Goal: Task Accomplishment & Management: Manage account settings

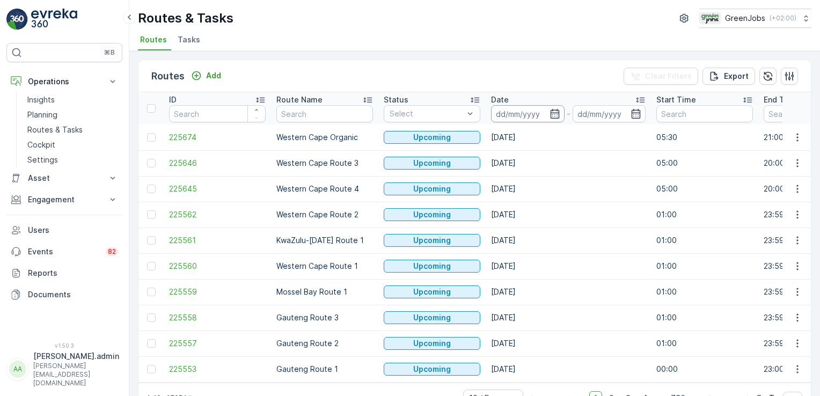
click at [523, 114] on input at bounding box center [527, 113] width 73 height 17
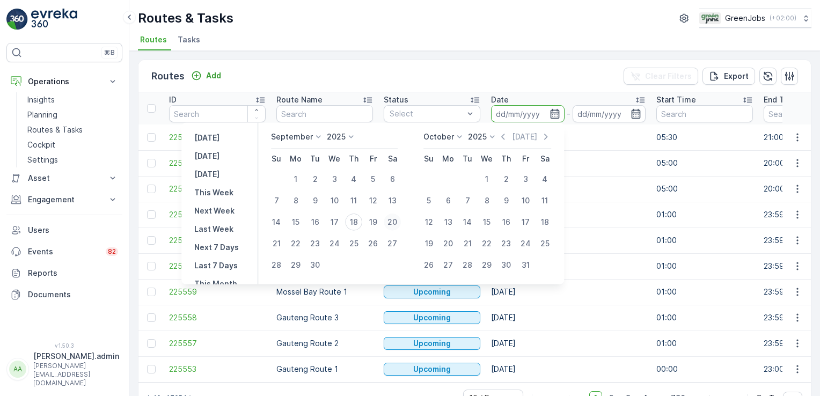
click at [396, 222] on div "20" at bounding box center [392, 221] width 17 height 17
type input "[DATE]"
click at [395, 222] on div "20" at bounding box center [392, 221] width 17 height 17
type input "[DATE]"
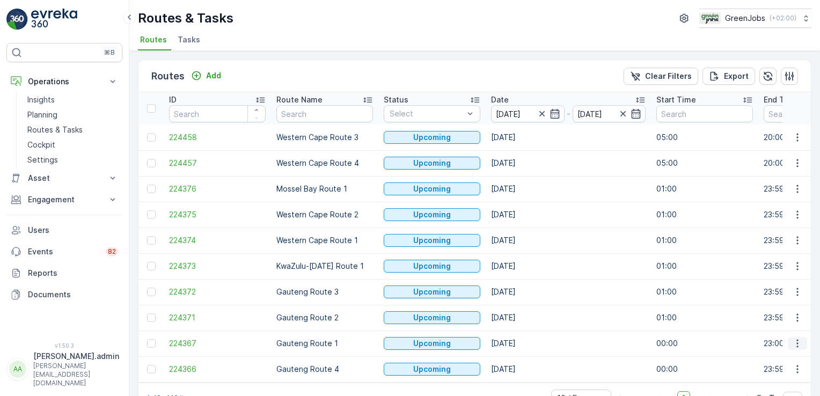
click at [796, 342] on icon "button" at bounding box center [797, 343] width 11 height 11
click at [779, 263] on span "See More Details" at bounding box center [772, 261] width 62 height 11
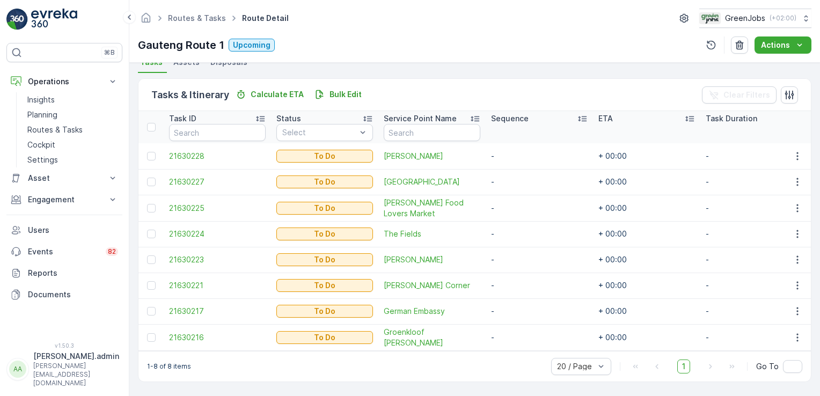
scroll to position [247, 0]
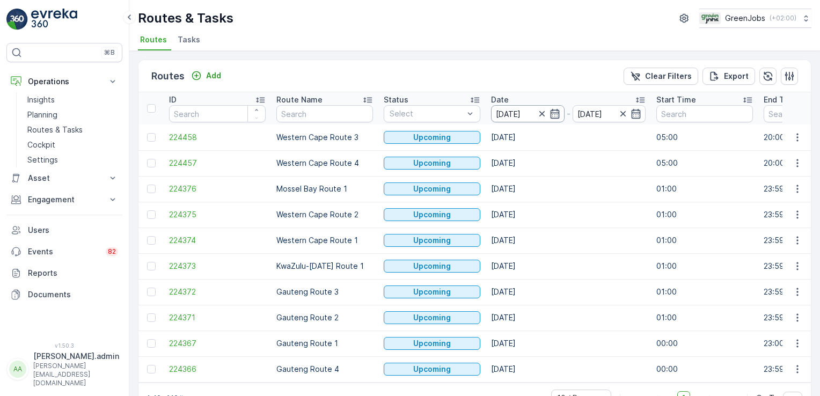
click at [513, 113] on input "[DATE]" at bounding box center [527, 113] width 73 height 17
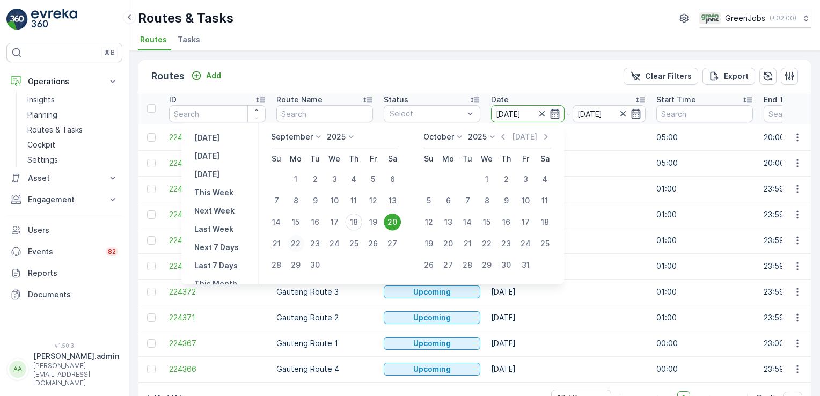
click at [300, 241] on div "22" at bounding box center [295, 243] width 17 height 17
type input "[DATE]"
click at [300, 241] on div "22" at bounding box center [295, 243] width 17 height 17
type input "[DATE]"
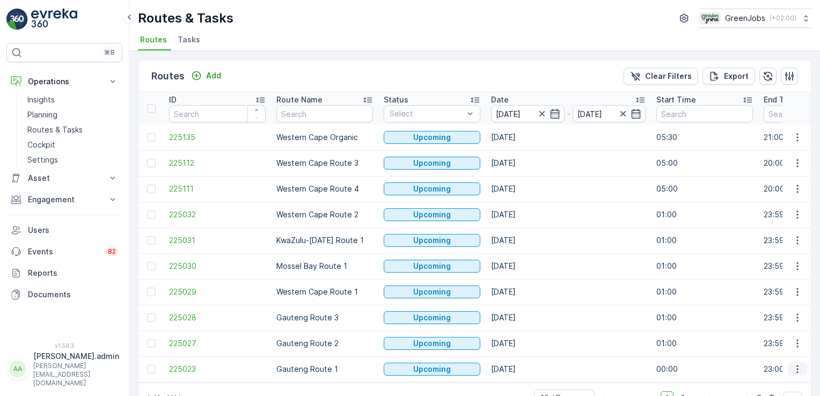
click at [797, 365] on icon "button" at bounding box center [797, 369] width 11 height 11
click at [775, 286] on span "See More Details" at bounding box center [772, 287] width 62 height 11
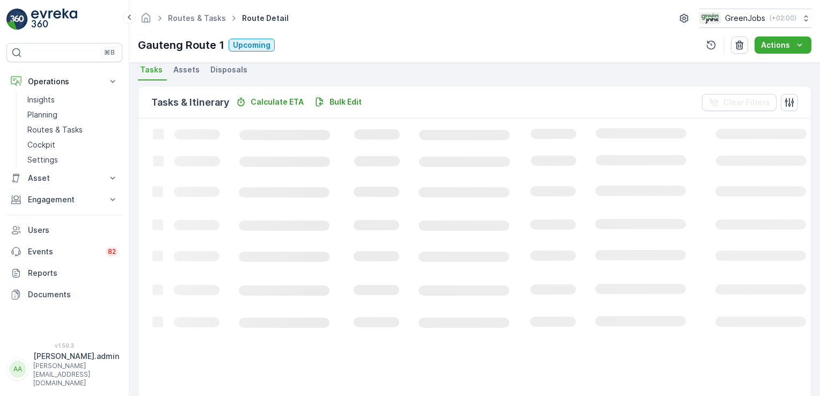
scroll to position [272, 0]
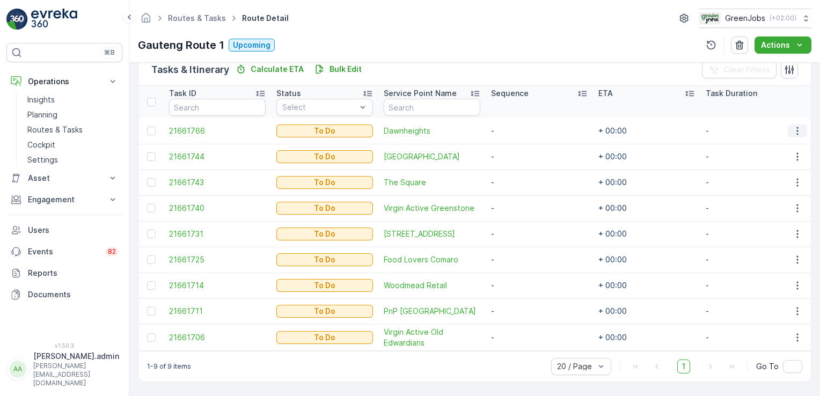
click at [796, 127] on icon "button" at bounding box center [797, 131] width 2 height 8
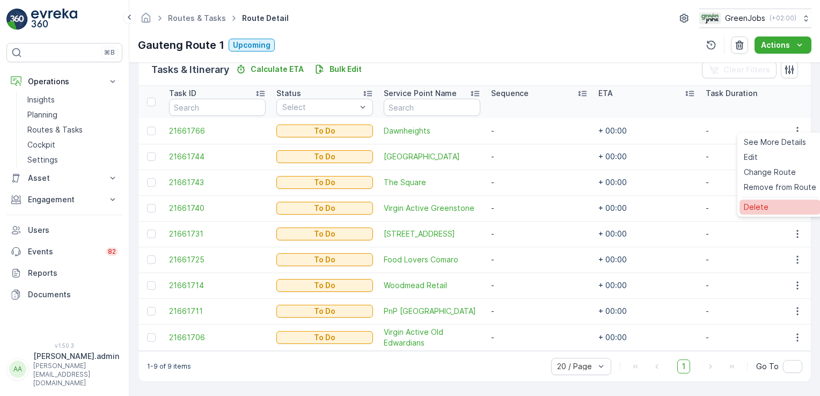
click at [766, 211] on span "Delete" at bounding box center [755, 207] width 25 height 11
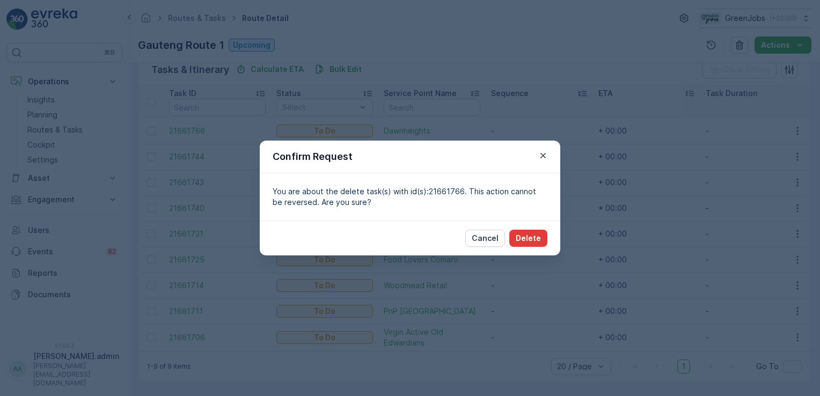
click at [523, 236] on p "Delete" at bounding box center [527, 238] width 25 height 11
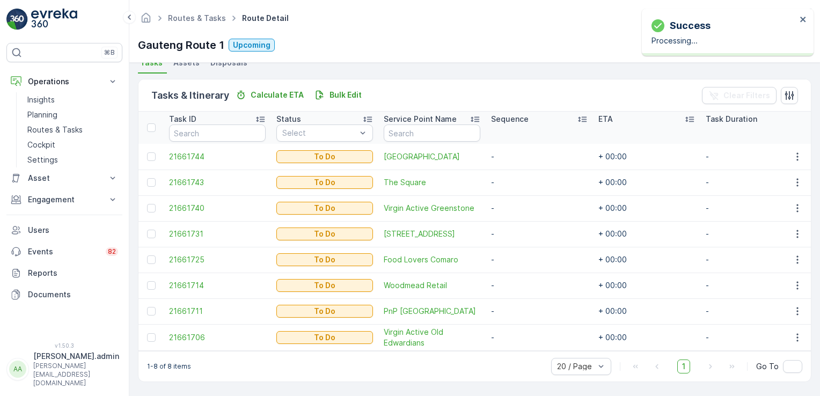
scroll to position [247, 0]
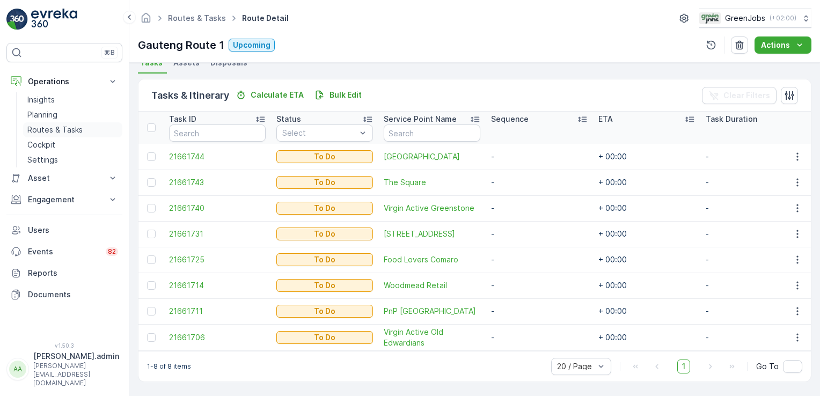
click at [64, 130] on p "Routes & Tasks" at bounding box center [54, 129] width 55 height 11
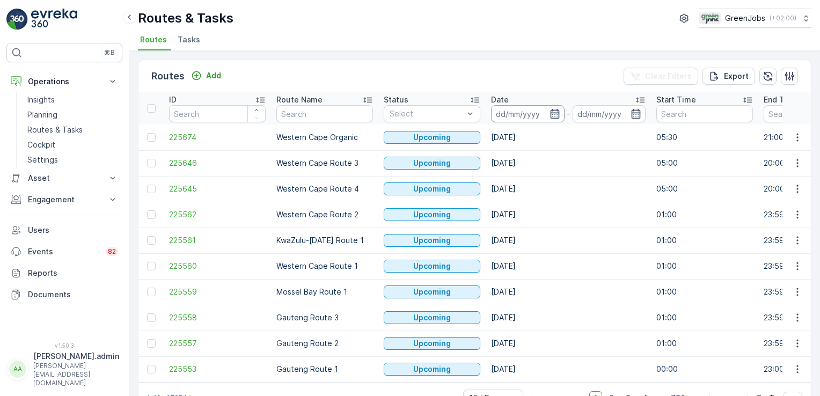
click at [519, 105] on input at bounding box center [527, 113] width 73 height 17
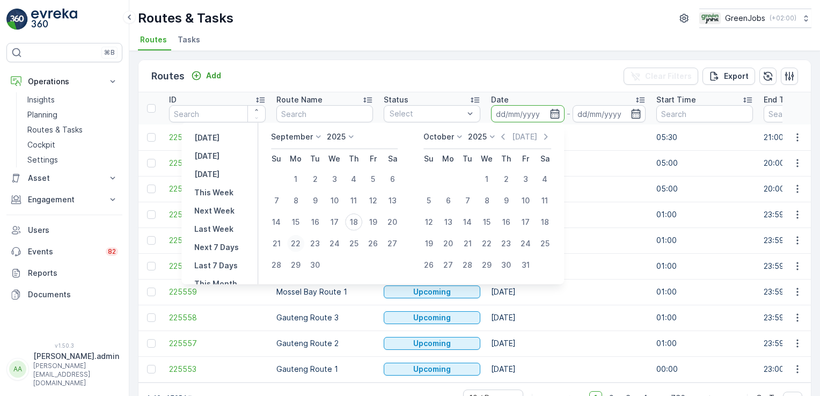
click at [301, 247] on div "22" at bounding box center [295, 243] width 17 height 17
type input "[DATE]"
click at [301, 247] on div "22" at bounding box center [295, 243] width 17 height 17
type input "[DATE]"
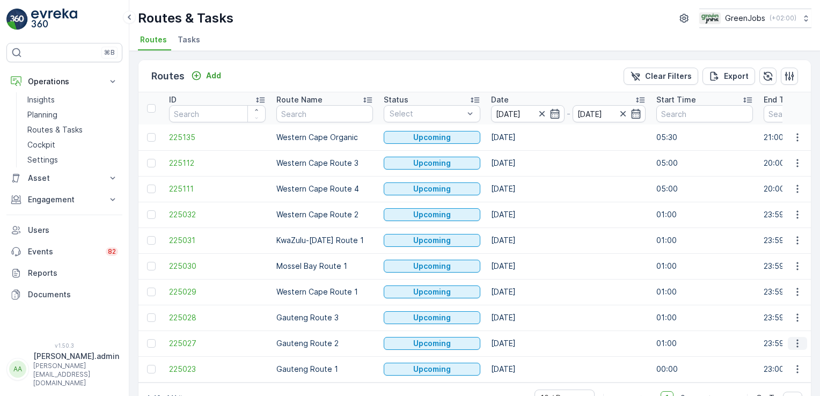
click at [797, 341] on icon "button" at bounding box center [797, 343] width 11 height 11
click at [768, 260] on span "See More Details" at bounding box center [772, 261] width 62 height 11
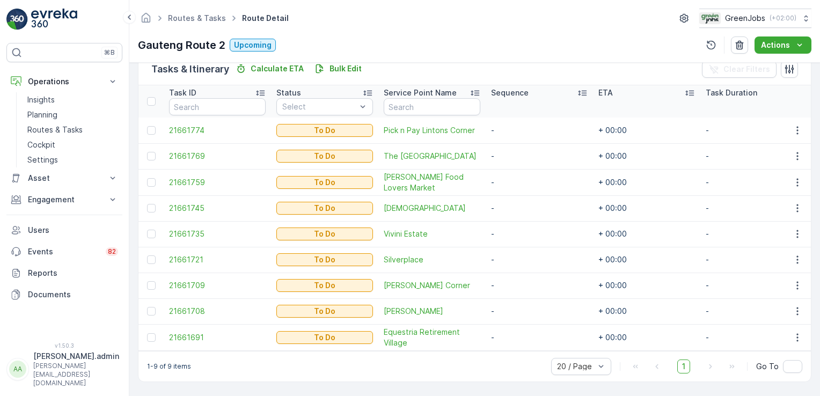
scroll to position [273, 0]
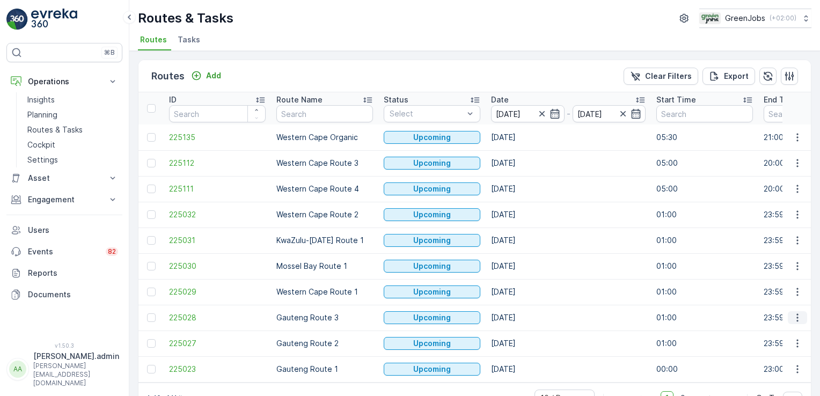
click at [797, 318] on icon "button" at bounding box center [797, 317] width 11 height 11
click at [786, 236] on span "See More Details" at bounding box center [772, 235] width 62 height 11
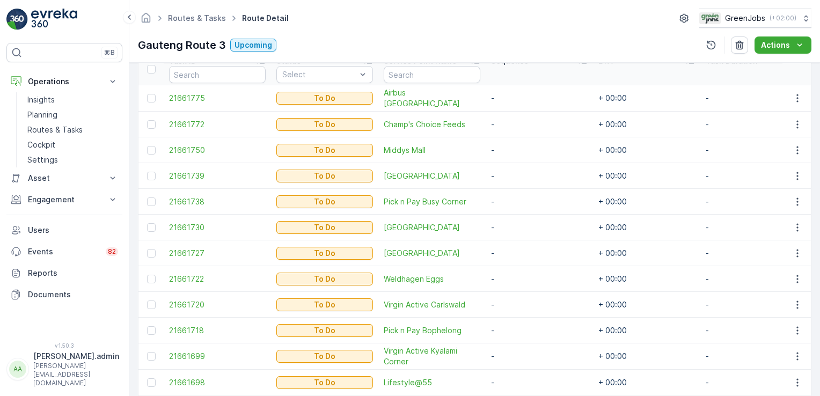
scroll to position [298, 0]
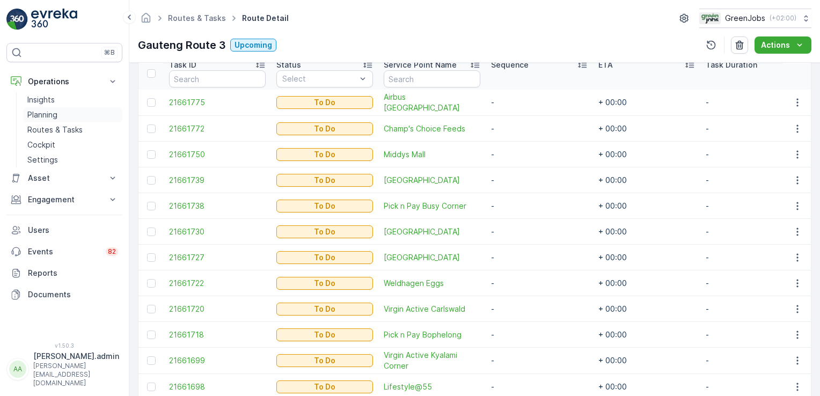
click at [41, 117] on p "Planning" at bounding box center [42, 114] width 30 height 11
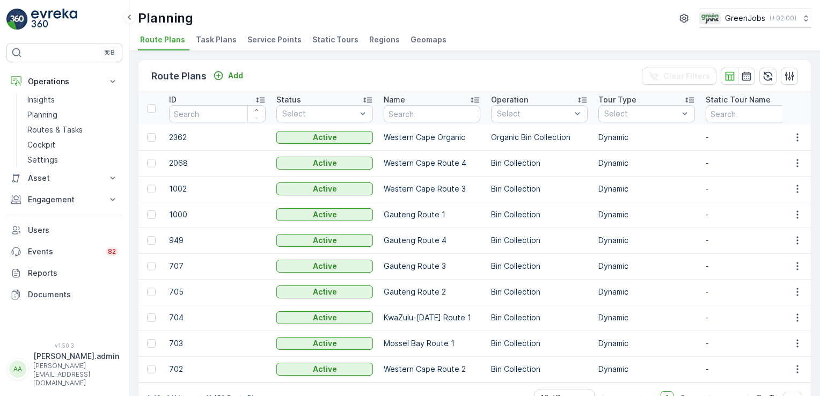
click at [212, 42] on span "Task Plans" at bounding box center [216, 39] width 41 height 11
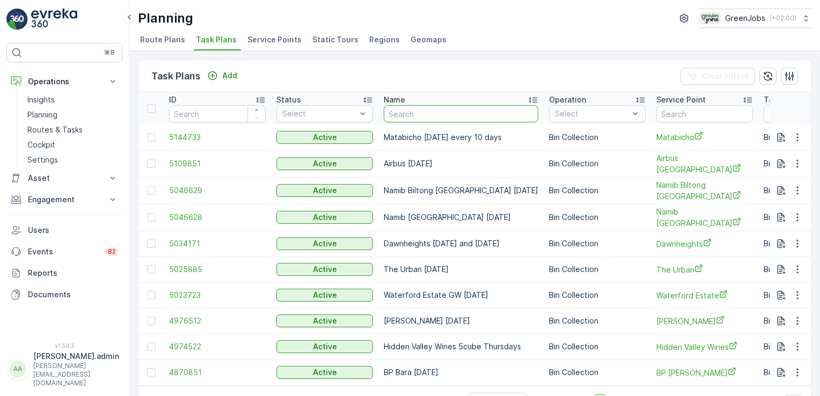
click at [425, 119] on input "text" at bounding box center [461, 113] width 154 height 17
type input "LIFESTY"
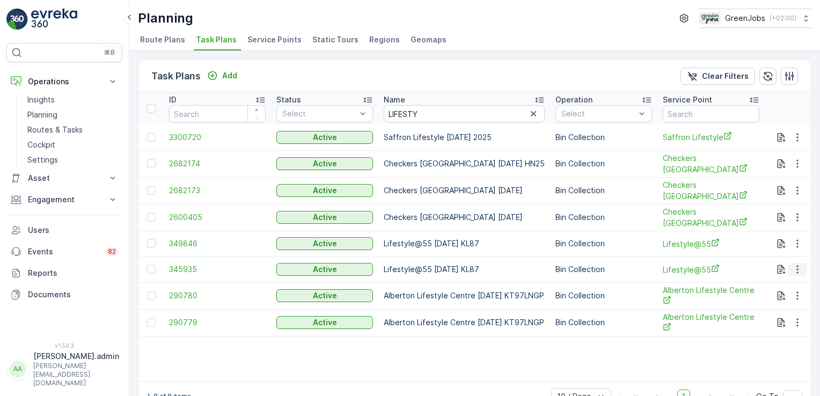
click at [795, 264] on icon "button" at bounding box center [797, 269] width 11 height 11
click at [769, 297] on span "Edit Task Plan" at bounding box center [778, 298] width 50 height 11
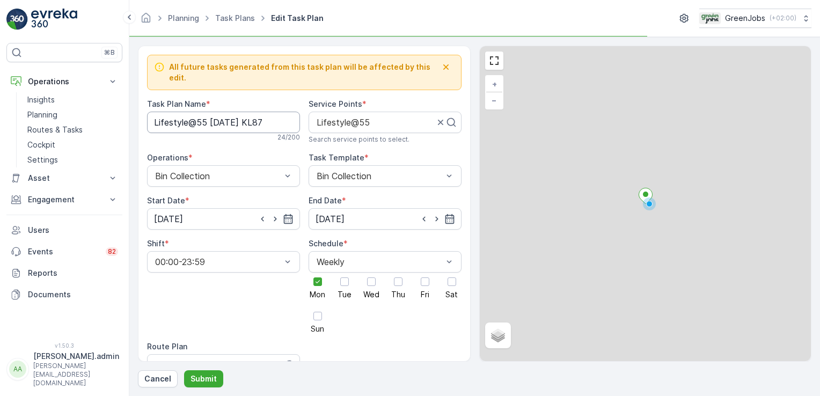
click at [267, 115] on Name "Lifestyle@55 [DATE] KL87" at bounding box center [223, 122] width 153 height 21
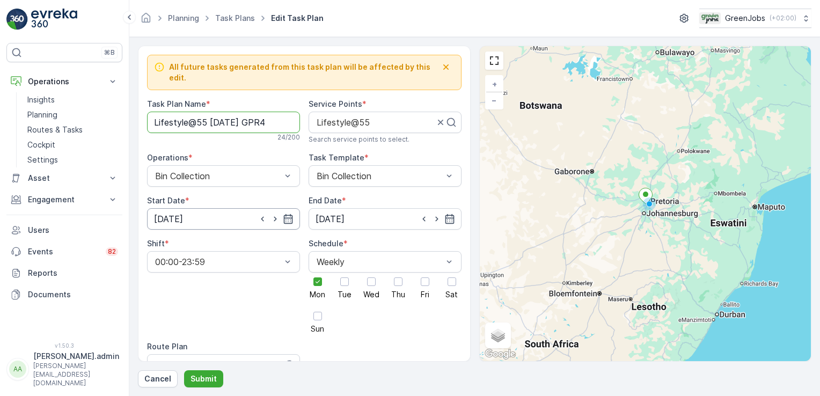
type Name "Lifestyle@55 [DATE] GPR4"
click at [182, 209] on input "[DATE]" at bounding box center [223, 218] width 153 height 21
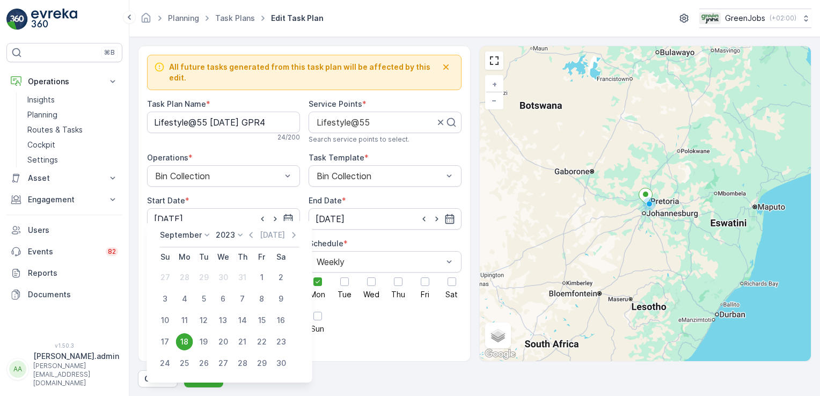
click at [204, 234] on icon at bounding box center [207, 235] width 11 height 11
click at [238, 233] on icon at bounding box center [240, 235] width 11 height 11
click at [235, 322] on span "2025" at bounding box center [231, 325] width 18 height 11
click at [181, 340] on div "22" at bounding box center [184, 341] width 17 height 17
type input "[DATE]"
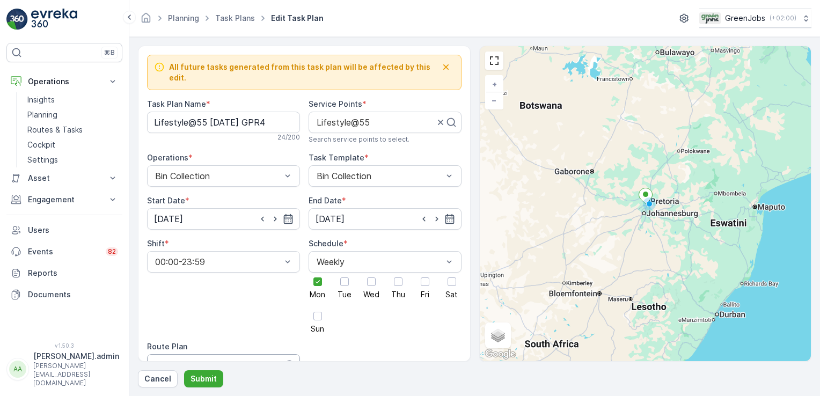
click at [172, 360] on div at bounding box center [214, 365] width 120 height 10
type input "GAUTENG ROUTE 4"
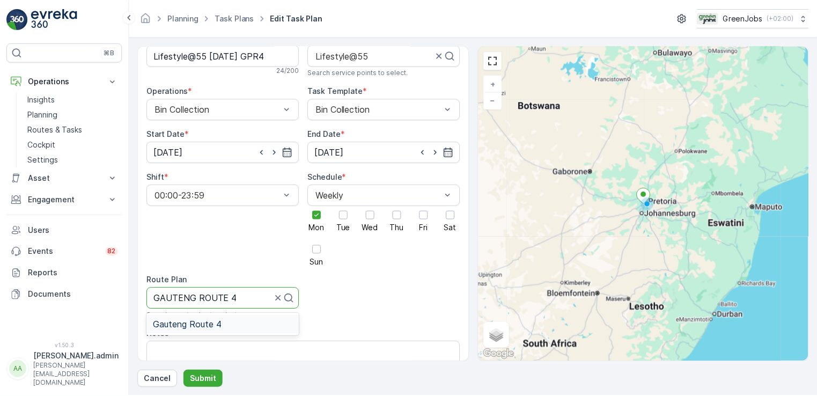
scroll to position [109, 0]
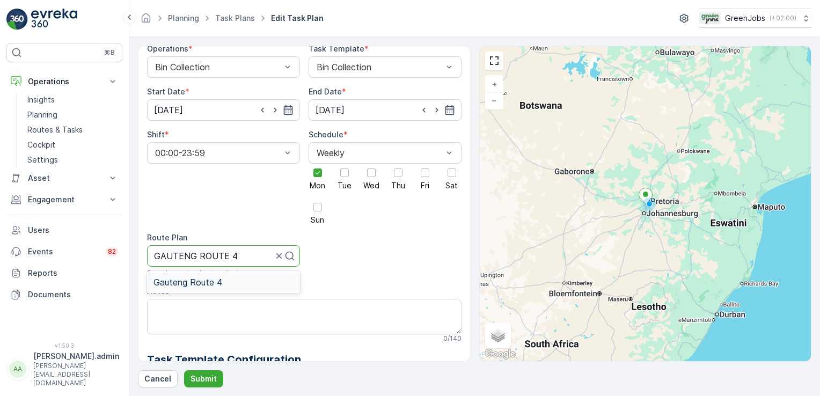
click at [184, 277] on span "Gauteng Route 4" at bounding box center [187, 282] width 69 height 10
click at [206, 375] on p "Submit" at bounding box center [203, 378] width 26 height 11
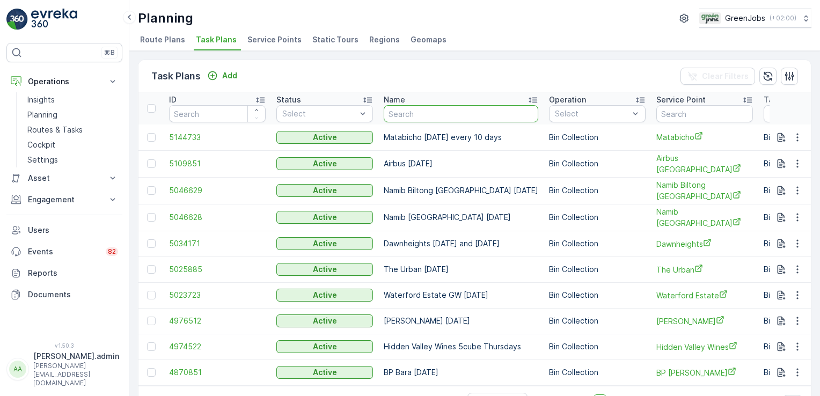
click at [422, 110] on input "text" at bounding box center [461, 113] width 154 height 17
type input "RASLOUW"
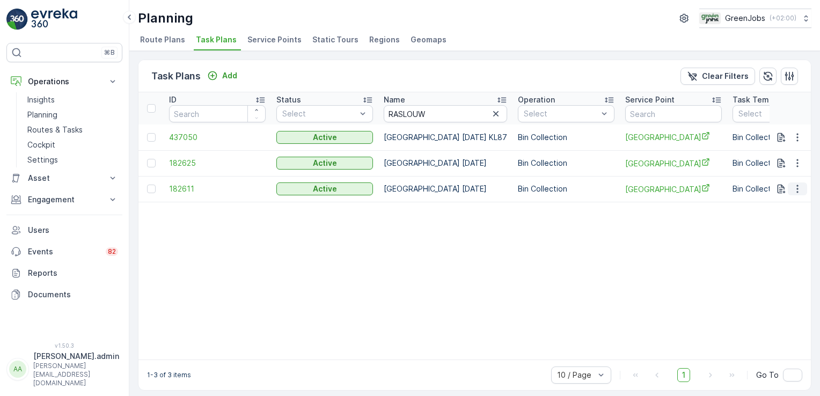
click at [794, 187] on icon "button" at bounding box center [797, 188] width 11 height 11
click at [765, 220] on span "Edit Task Plan" at bounding box center [778, 220] width 50 height 11
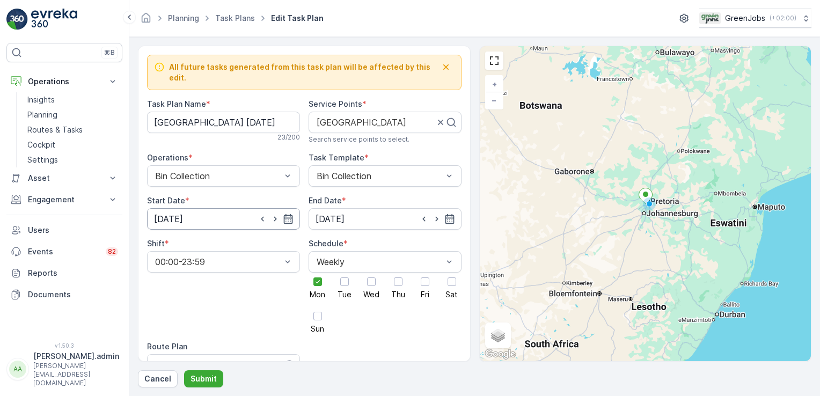
click at [182, 212] on input "[DATE]" at bounding box center [223, 218] width 153 height 21
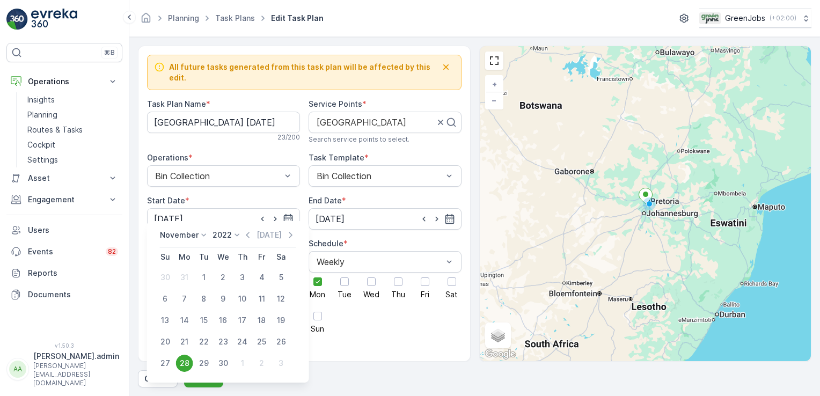
click at [232, 233] on icon at bounding box center [237, 235] width 11 height 11
click at [233, 322] on span "2025" at bounding box center [228, 325] width 18 height 11
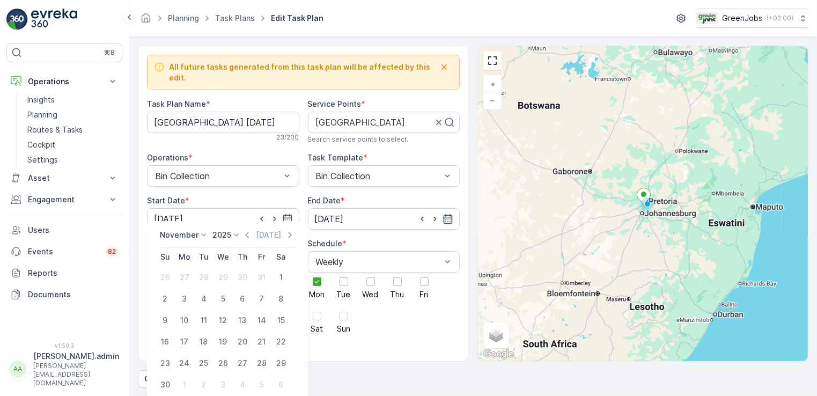
click at [202, 234] on icon at bounding box center [203, 235] width 11 height 11
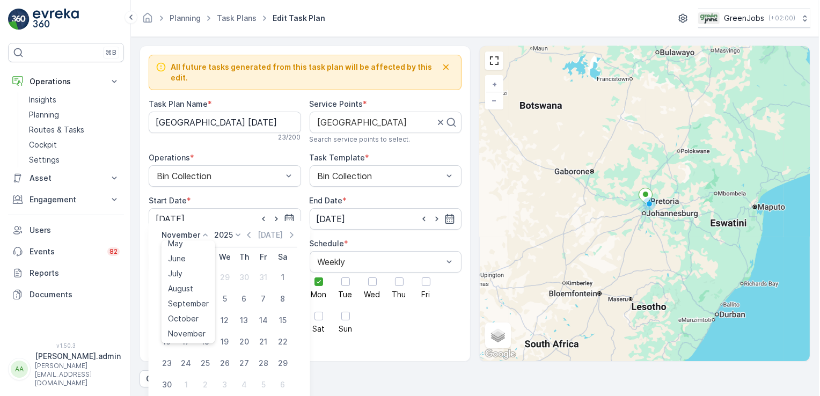
scroll to position [70, 0]
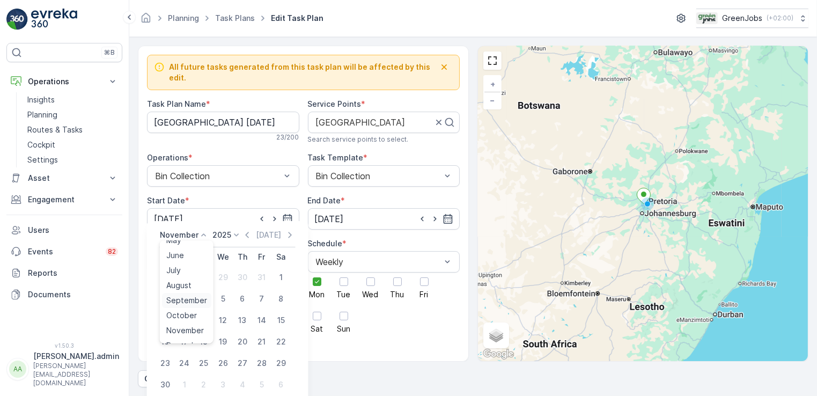
click at [198, 296] on span "September" at bounding box center [186, 300] width 41 height 11
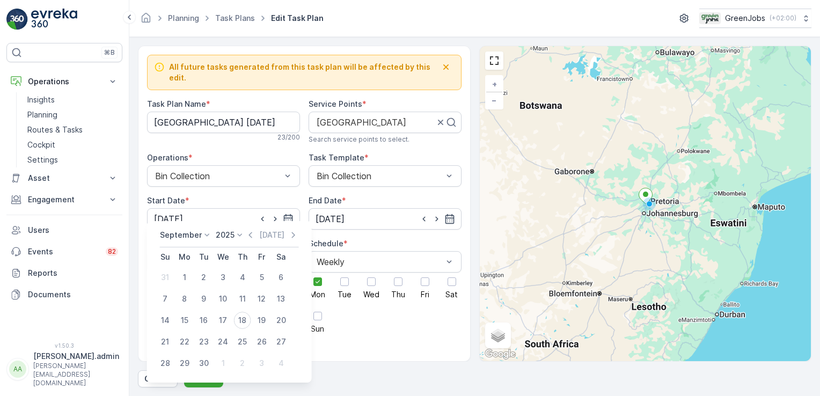
click at [185, 341] on div "22" at bounding box center [184, 341] width 17 height 17
type input "[DATE]"
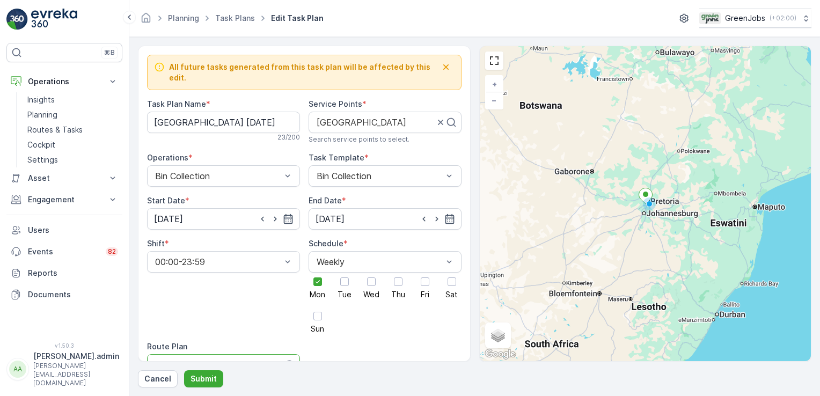
click at [176, 360] on div at bounding box center [214, 365] width 120 height 10
type input "GAUTENG ROUTE 4"
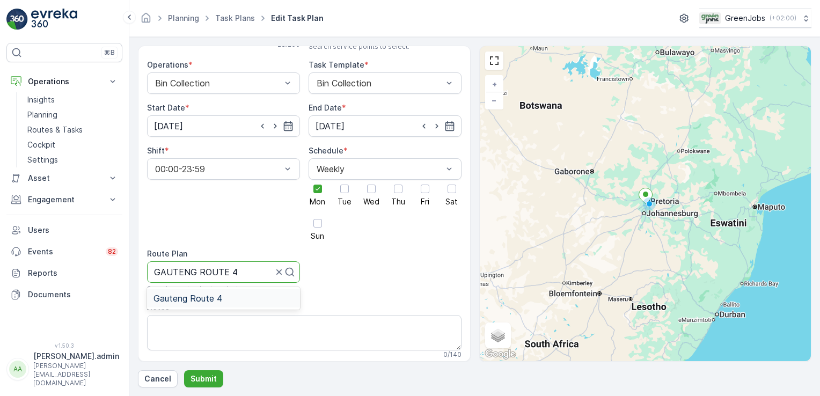
scroll to position [102, 0]
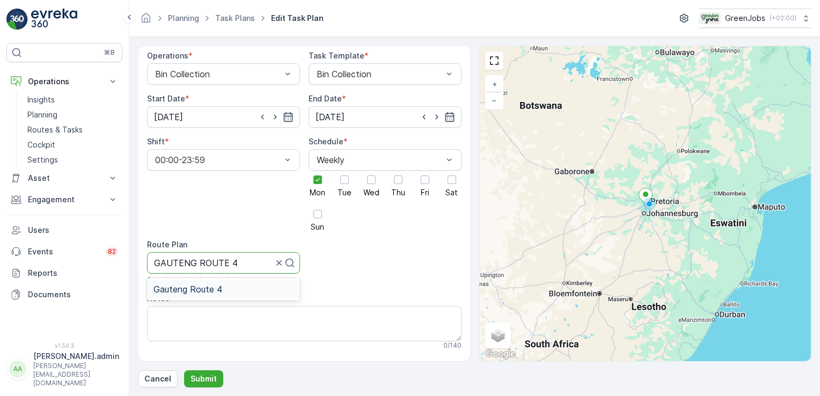
click at [202, 284] on span "Gauteng Route 4" at bounding box center [187, 289] width 69 height 10
click at [195, 379] on p "Submit" at bounding box center [203, 378] width 26 height 11
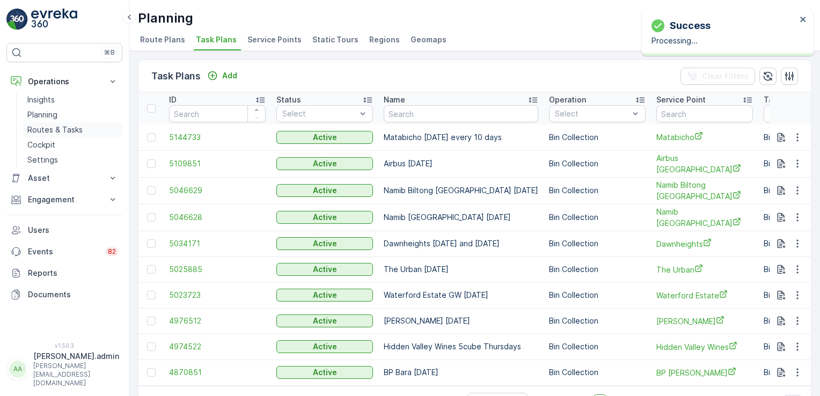
click at [67, 126] on p "Routes & Tasks" at bounding box center [54, 129] width 55 height 11
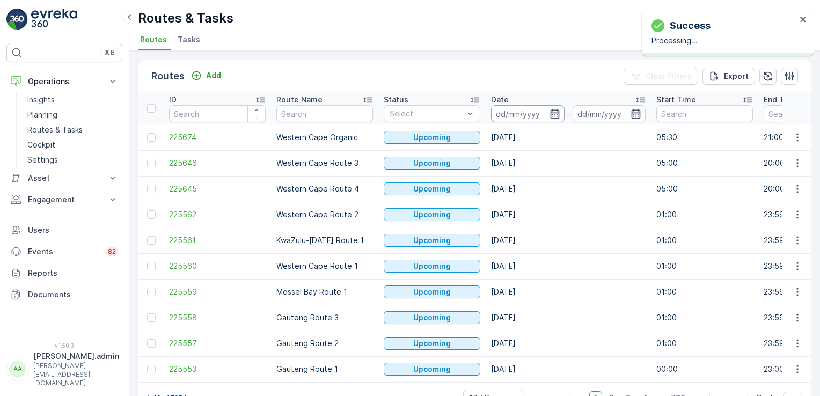
click at [528, 115] on input at bounding box center [527, 113] width 73 height 17
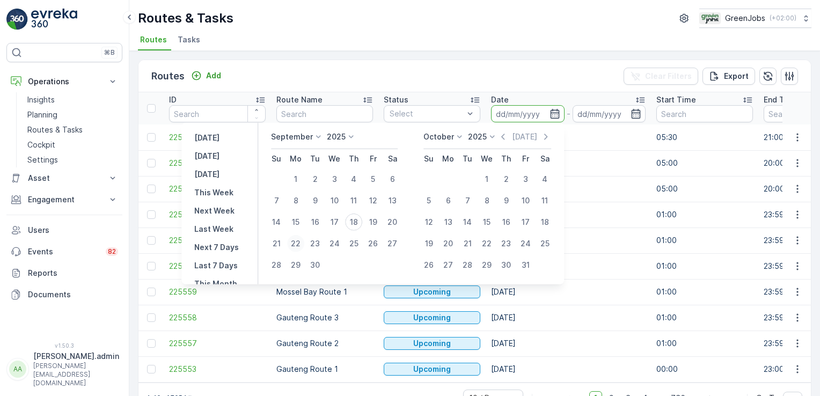
click at [296, 242] on div "22" at bounding box center [295, 243] width 17 height 17
type input "[DATE]"
click at [296, 242] on div "22" at bounding box center [295, 243] width 17 height 17
type input "[DATE]"
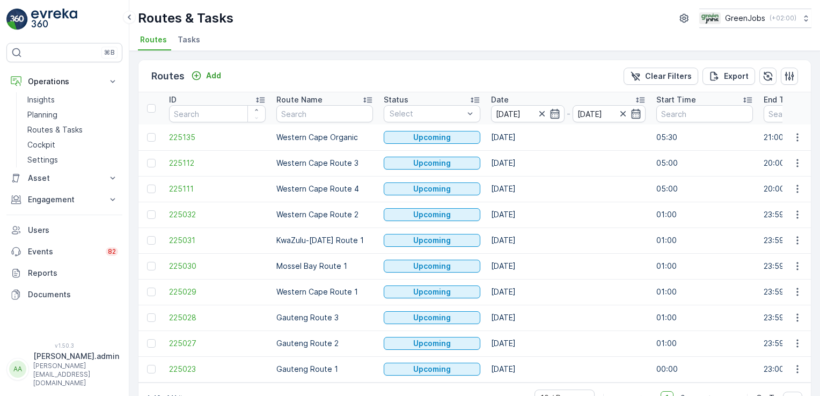
scroll to position [30, 0]
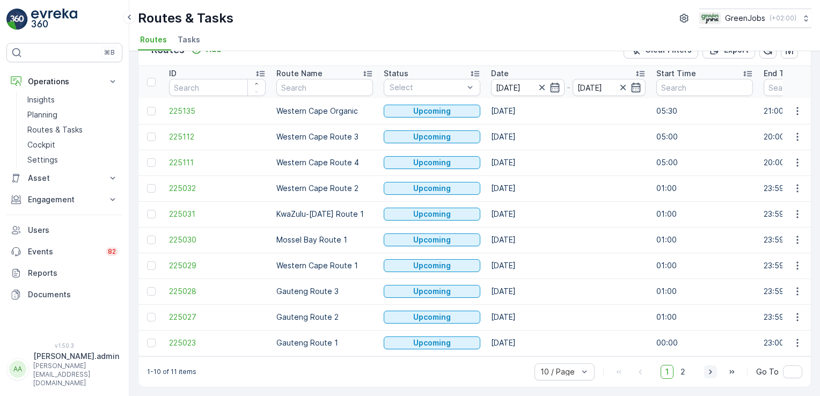
click at [709, 369] on icon "button" at bounding box center [710, 371] width 11 height 11
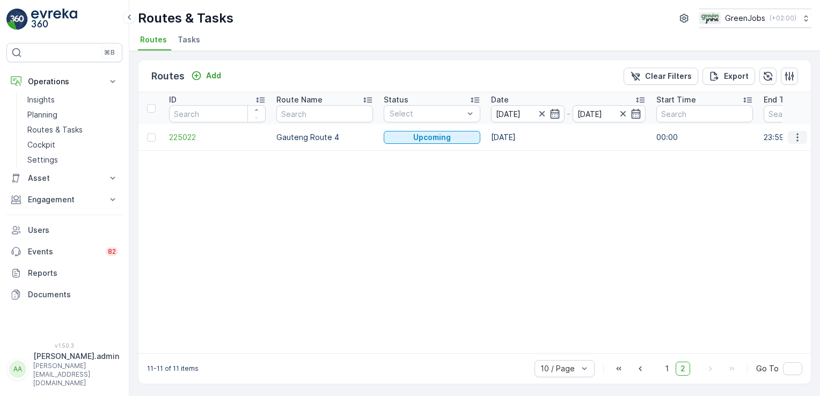
click at [796, 134] on icon "button" at bounding box center [797, 137] width 2 height 8
click at [786, 151] on span "See More Details" at bounding box center [772, 152] width 62 height 11
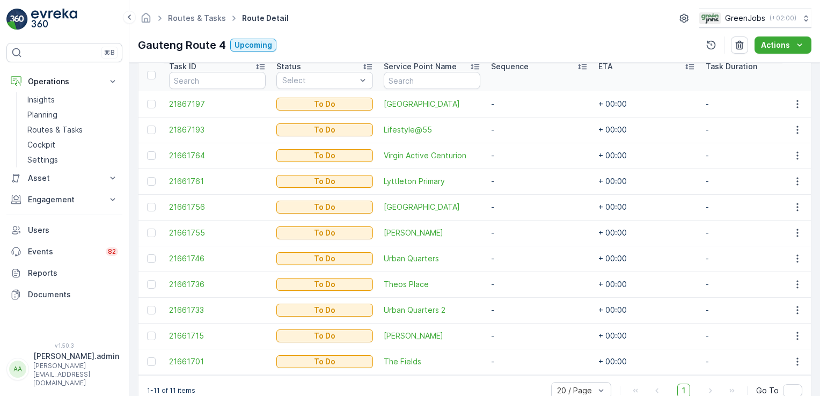
scroll to position [324, 0]
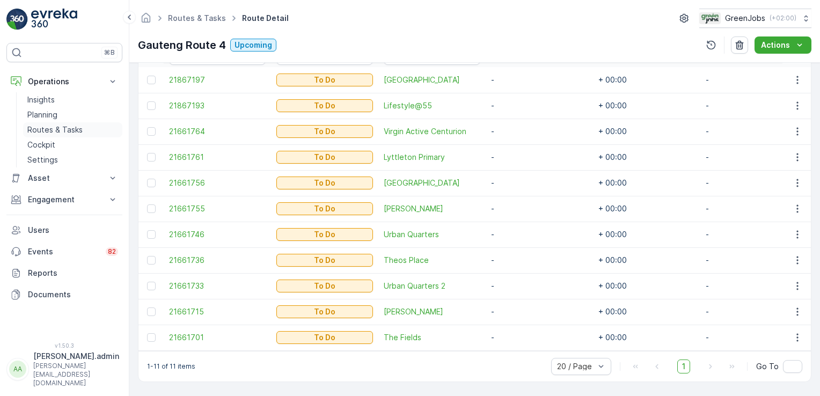
click at [76, 128] on p "Routes & Tasks" at bounding box center [54, 129] width 55 height 11
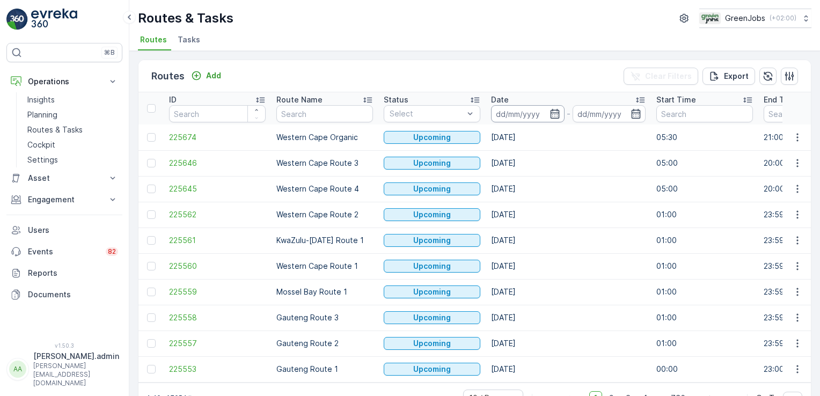
click at [519, 117] on input at bounding box center [527, 113] width 73 height 17
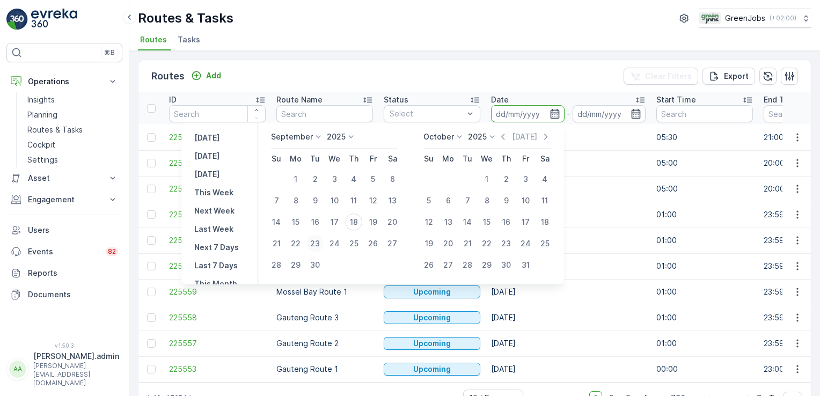
click at [316, 242] on div "23" at bounding box center [314, 243] width 17 height 17
type input "[DATE]"
click at [317, 242] on div "23" at bounding box center [314, 243] width 17 height 17
type input "[DATE]"
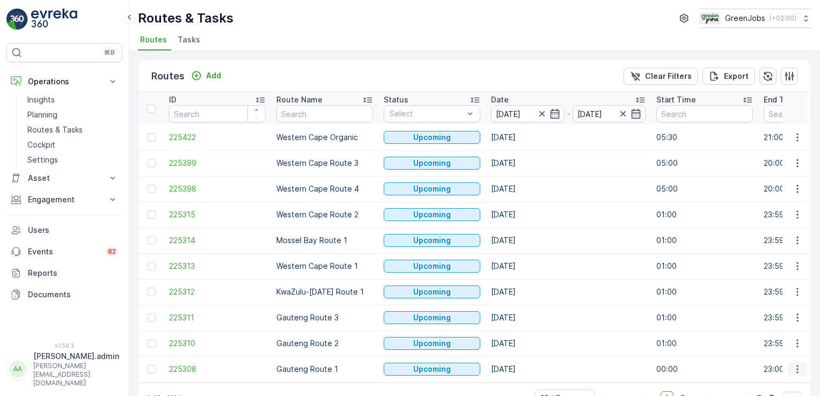
click at [794, 364] on icon "button" at bounding box center [797, 369] width 11 height 11
click at [790, 283] on span "See More Details" at bounding box center [772, 287] width 62 height 11
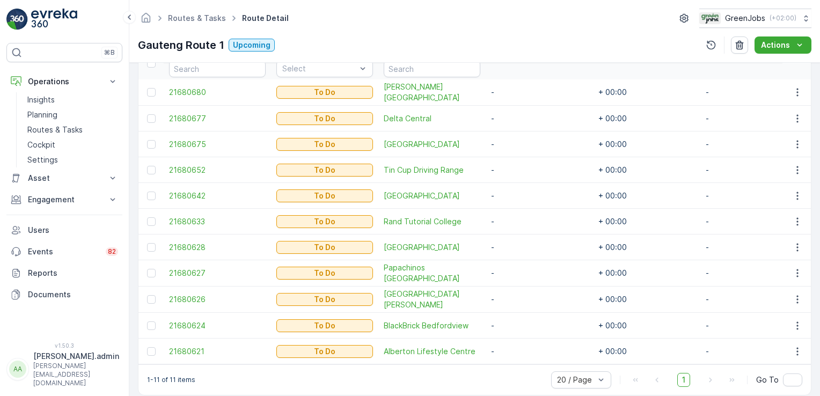
scroll to position [324, 0]
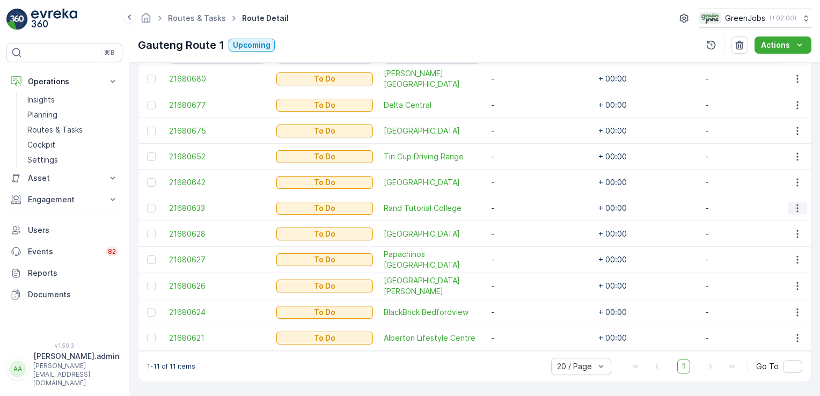
click at [792, 205] on icon "button" at bounding box center [797, 208] width 11 height 11
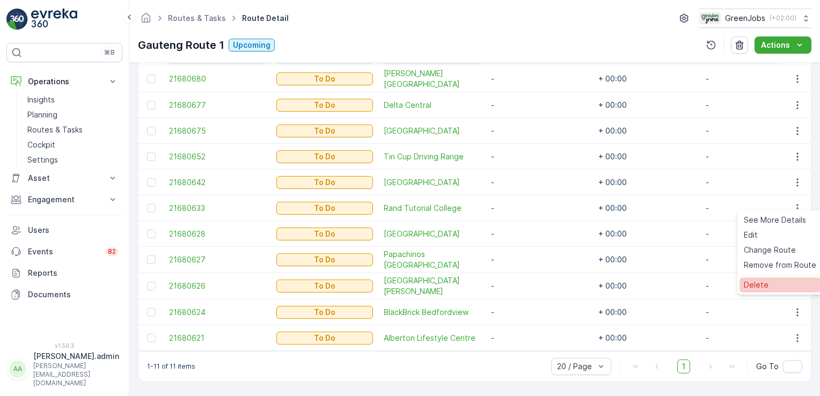
click at [762, 283] on span "Delete" at bounding box center [755, 284] width 25 height 11
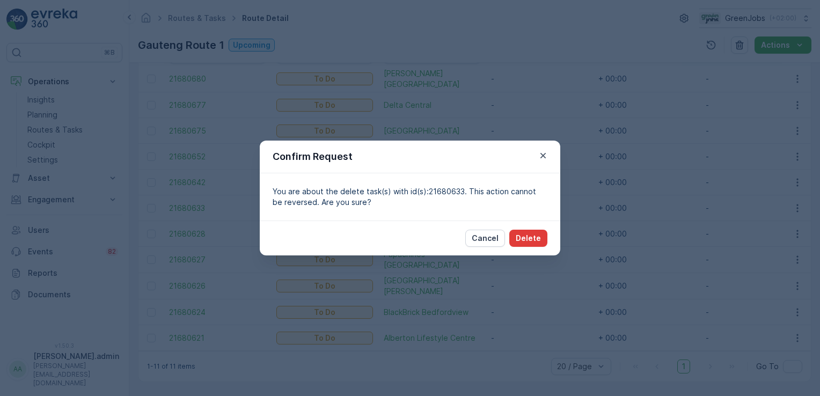
click at [539, 235] on p "Delete" at bounding box center [527, 238] width 25 height 11
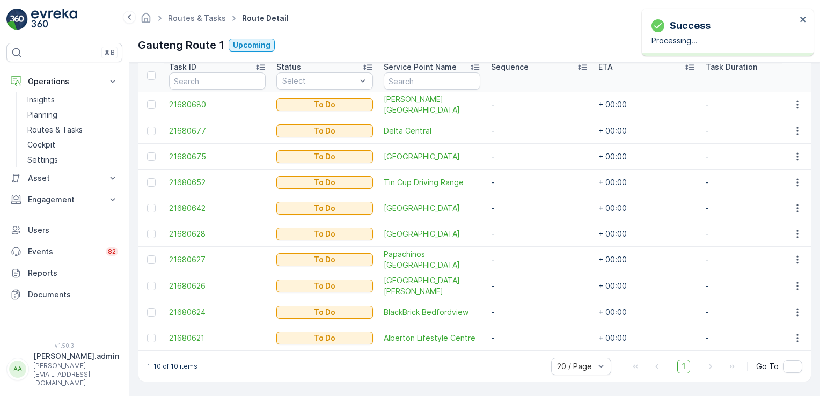
scroll to position [298, 0]
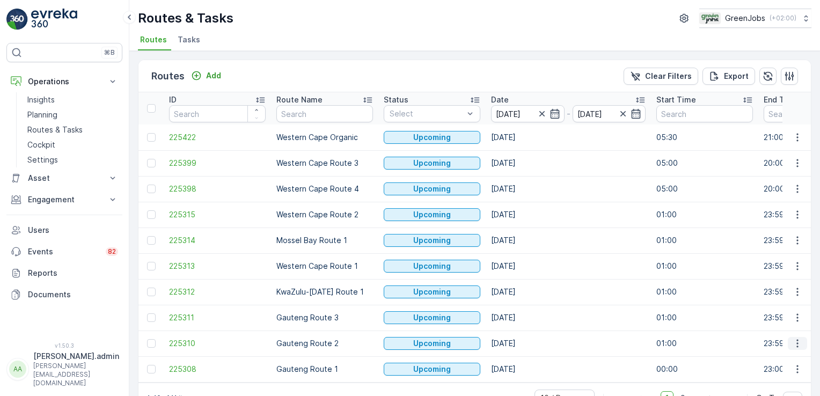
click at [799, 344] on icon "button" at bounding box center [797, 343] width 11 height 11
click at [795, 259] on span "See More Details" at bounding box center [772, 261] width 62 height 11
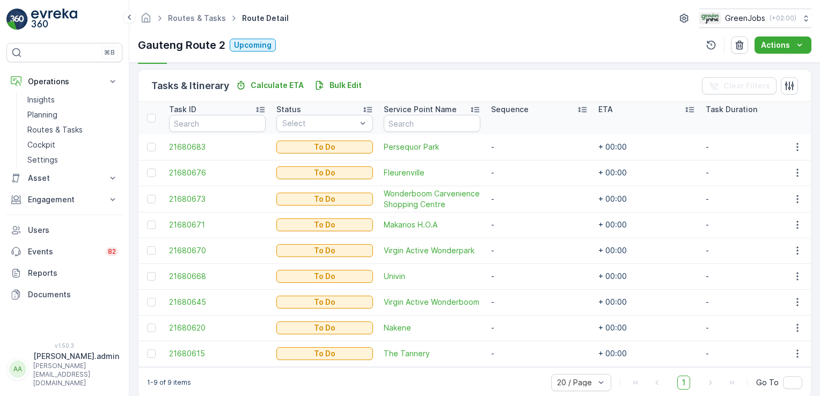
scroll to position [254, 0]
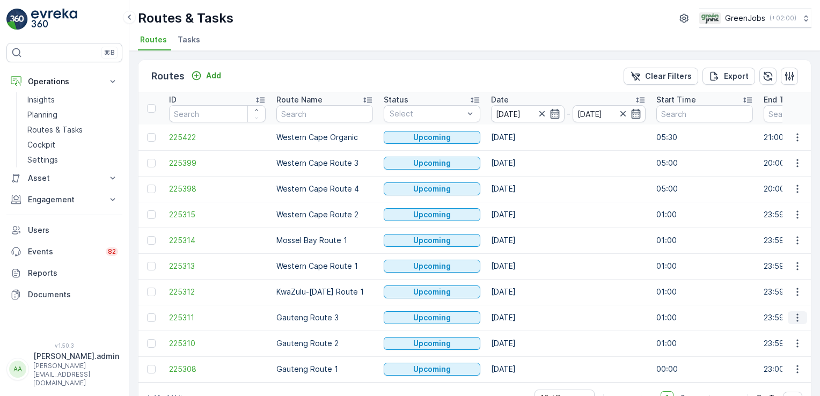
click at [792, 316] on icon "button" at bounding box center [797, 317] width 11 height 11
click at [785, 236] on span "See More Details" at bounding box center [772, 235] width 62 height 11
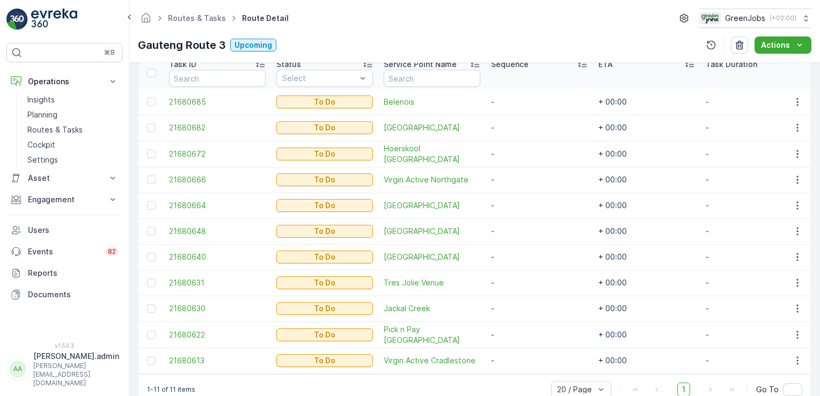
scroll to position [308, 0]
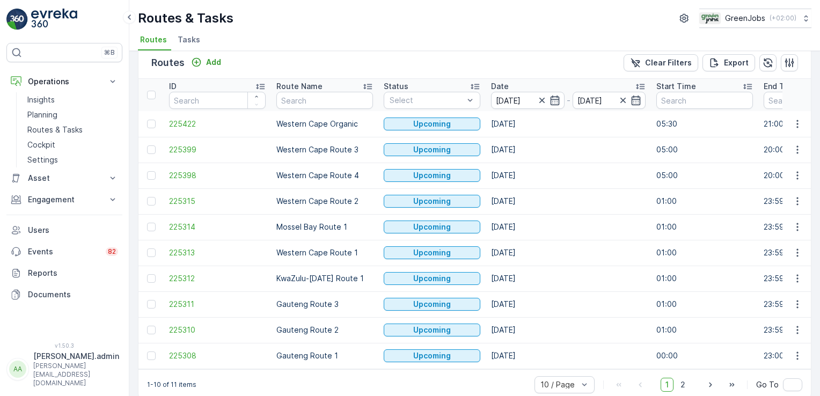
scroll to position [30, 0]
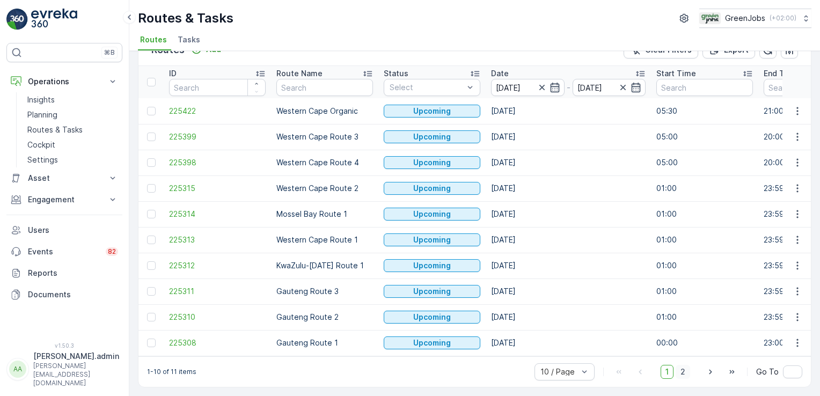
click at [682, 375] on span "2" at bounding box center [682, 372] width 14 height 14
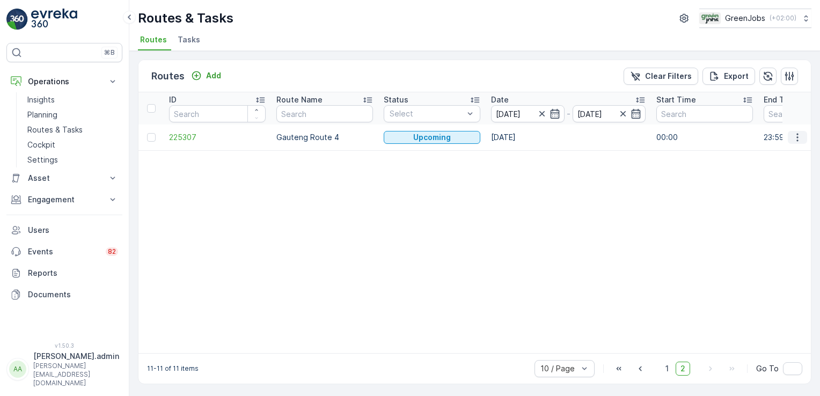
click at [787, 135] on button "button" at bounding box center [796, 137] width 19 height 13
click at [779, 151] on span "See More Details" at bounding box center [772, 152] width 62 height 11
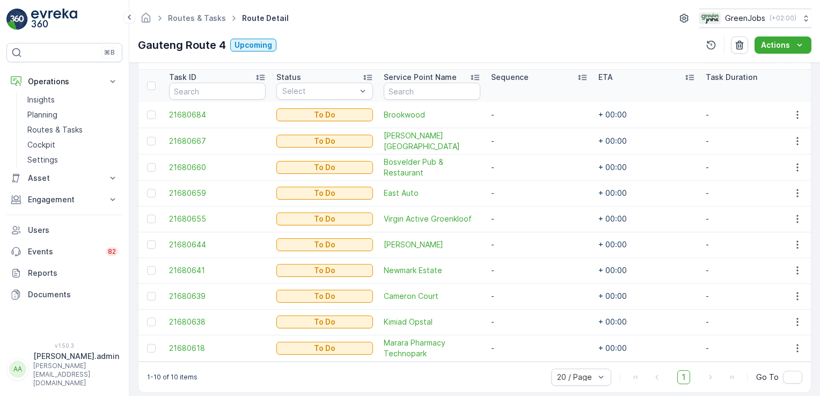
scroll to position [299, 0]
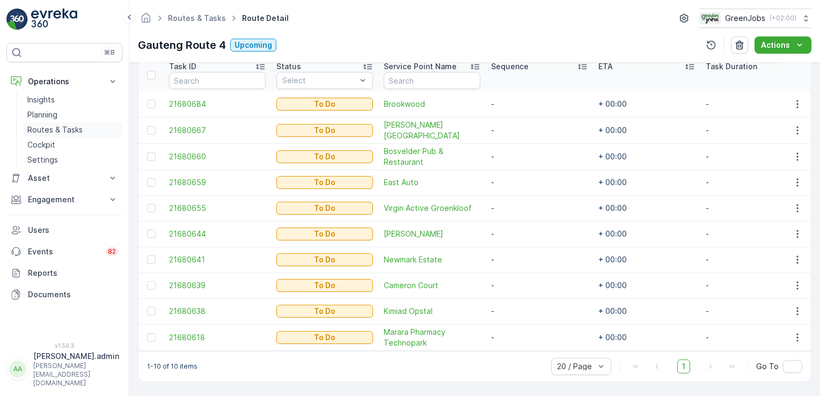
click at [71, 130] on p "Routes & Tasks" at bounding box center [54, 129] width 55 height 11
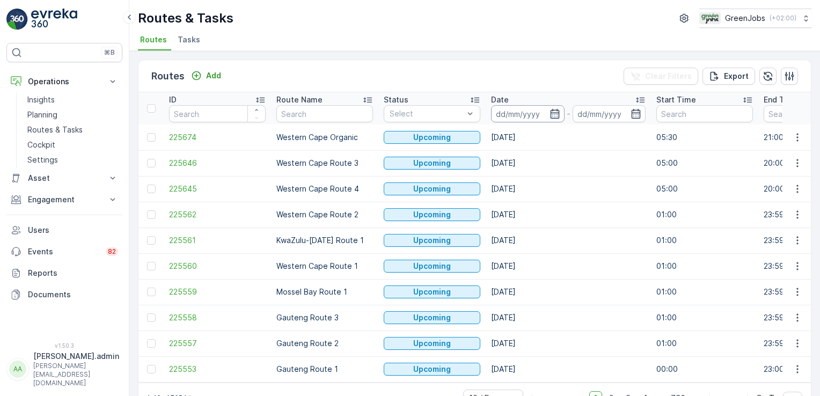
click at [524, 114] on input at bounding box center [527, 113] width 73 height 17
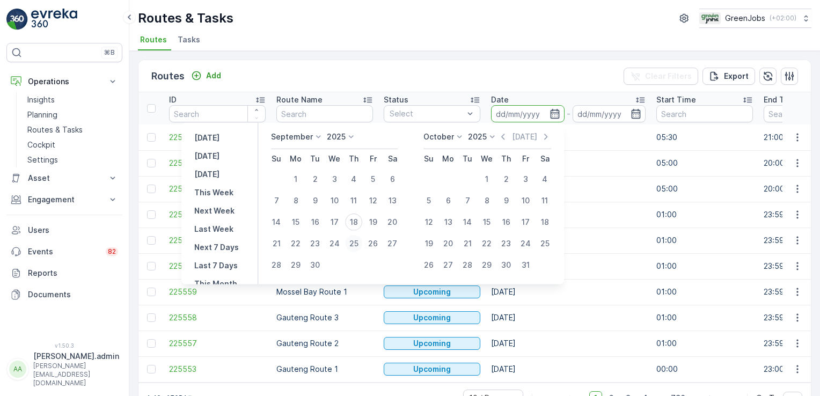
click at [352, 241] on div "25" at bounding box center [353, 243] width 17 height 17
type input "[DATE]"
click at [353, 241] on div "25" at bounding box center [353, 243] width 17 height 17
type input "[DATE]"
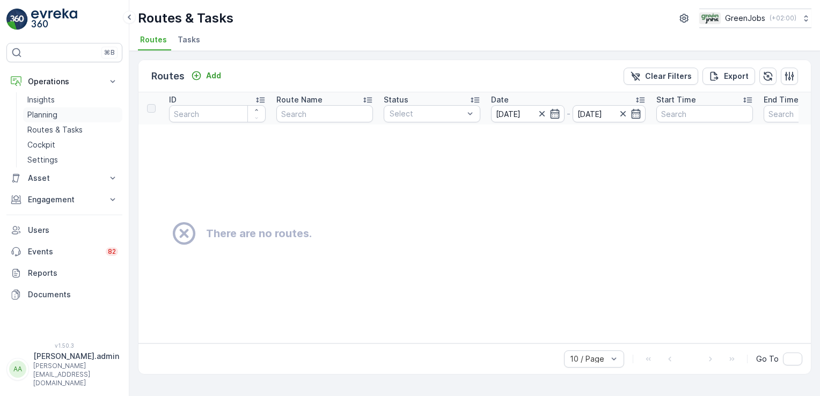
click at [50, 113] on p "Planning" at bounding box center [42, 114] width 30 height 11
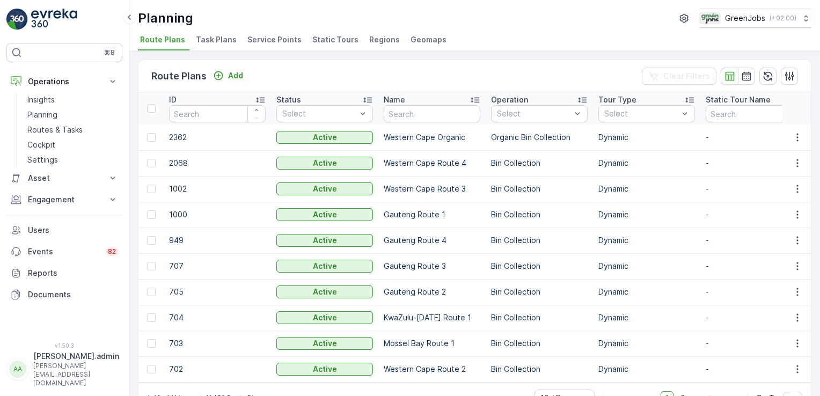
click at [204, 42] on span "Task Plans" at bounding box center [216, 39] width 41 height 11
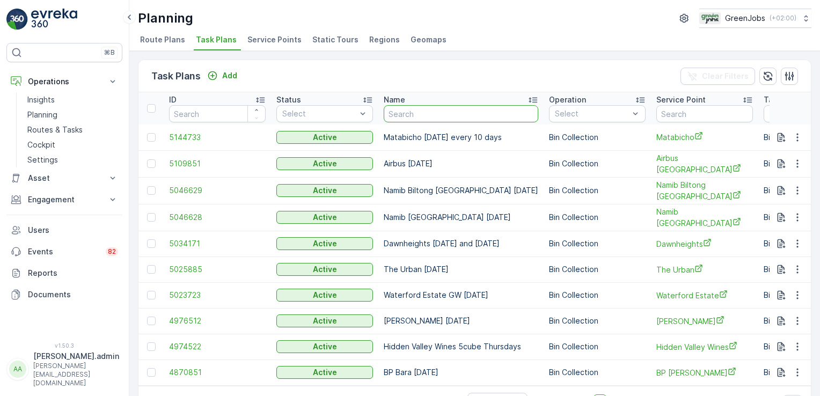
click at [407, 115] on input "text" at bounding box center [461, 113] width 154 height 17
